Goal: Task Accomplishment & Management: Manage account settings

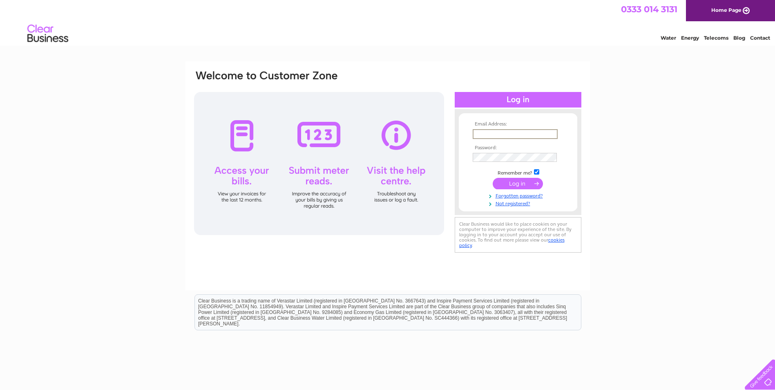
click at [498, 134] on input "text" at bounding box center [515, 134] width 85 height 10
type input "[EMAIL_ADDRESS][DOMAIN_NAME]"
click at [530, 181] on input "submit" at bounding box center [518, 182] width 50 height 11
drag, startPoint x: 551, startPoint y: 132, endPoint x: 471, endPoint y: 136, distance: 80.6
click at [471, 136] on td "[EMAIL_ADDRESS][DOMAIN_NAME]" at bounding box center [518, 134] width 95 height 14
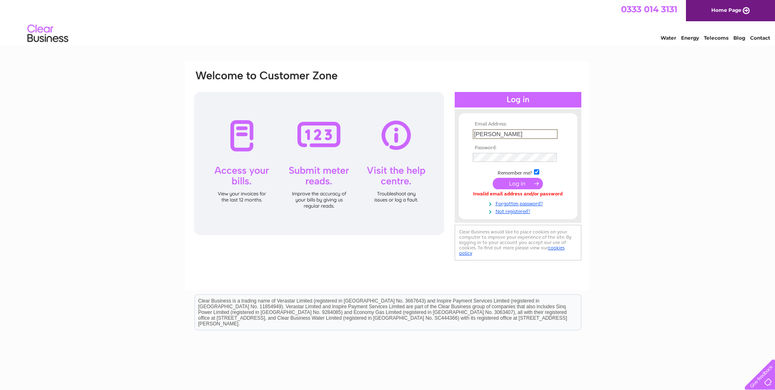
type input "[EMAIL_ADDRESS][DOMAIN_NAME]"
click at [493, 178] on input "submit" at bounding box center [518, 183] width 50 height 11
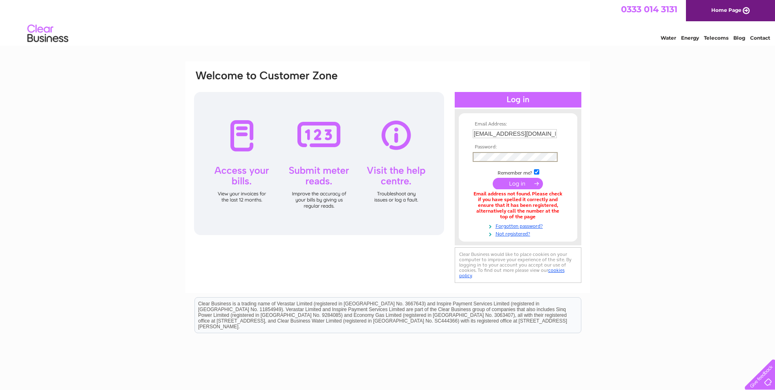
click at [523, 184] on input "submit" at bounding box center [518, 183] width 50 height 11
click at [525, 184] on input "submit" at bounding box center [518, 183] width 50 height 11
